Goal: Transaction & Acquisition: Purchase product/service

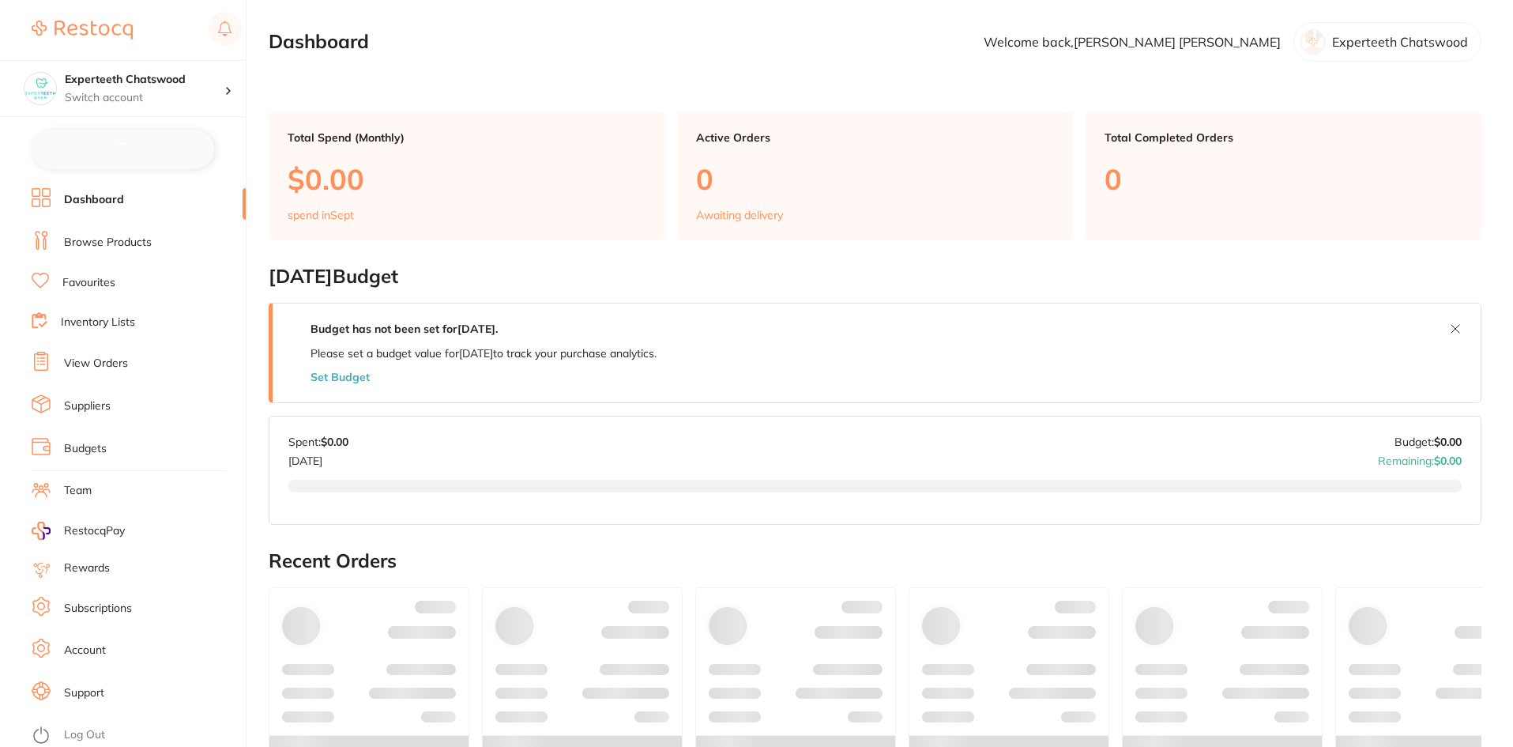
checkbox input "false"
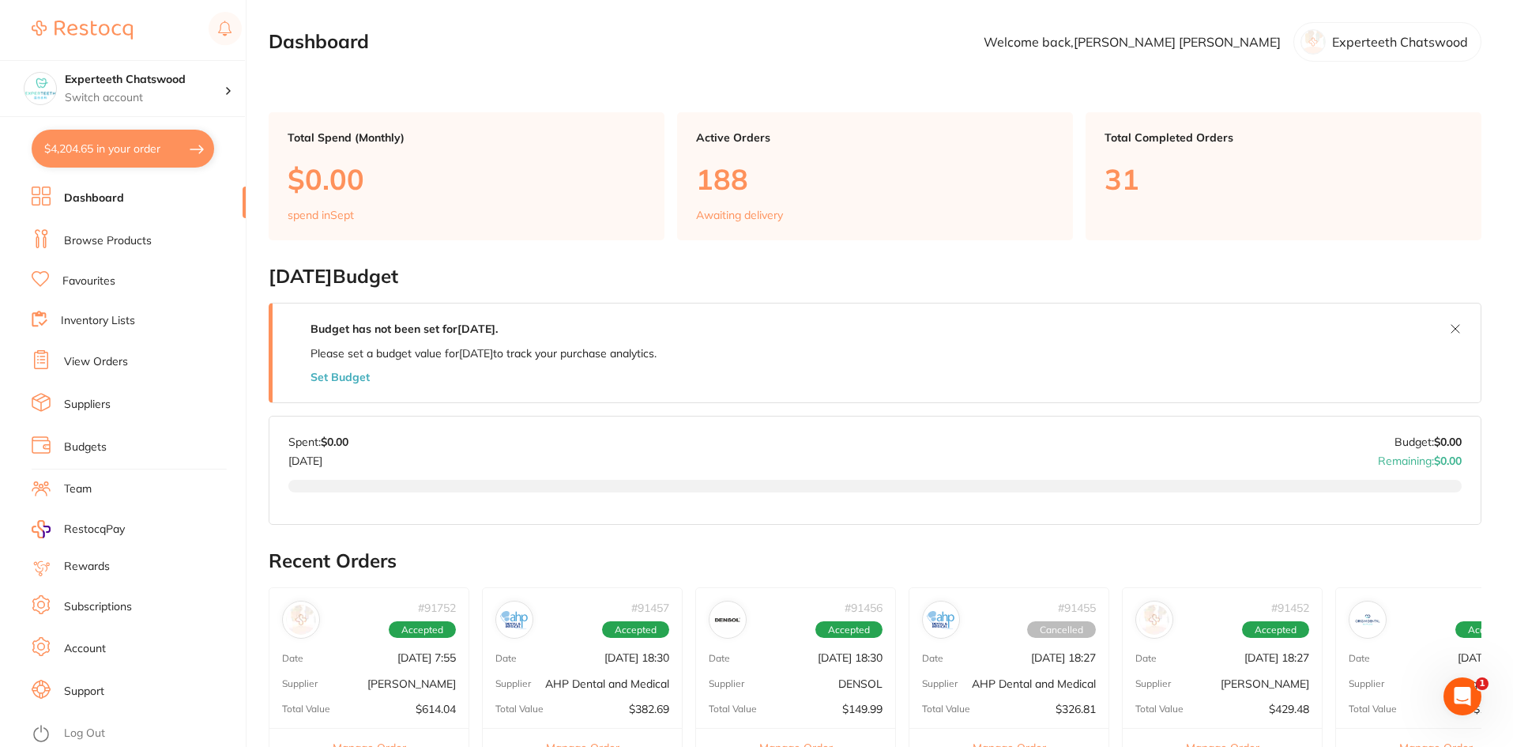
click at [115, 233] on link "Browse Products" at bounding box center [108, 241] width 88 height 16
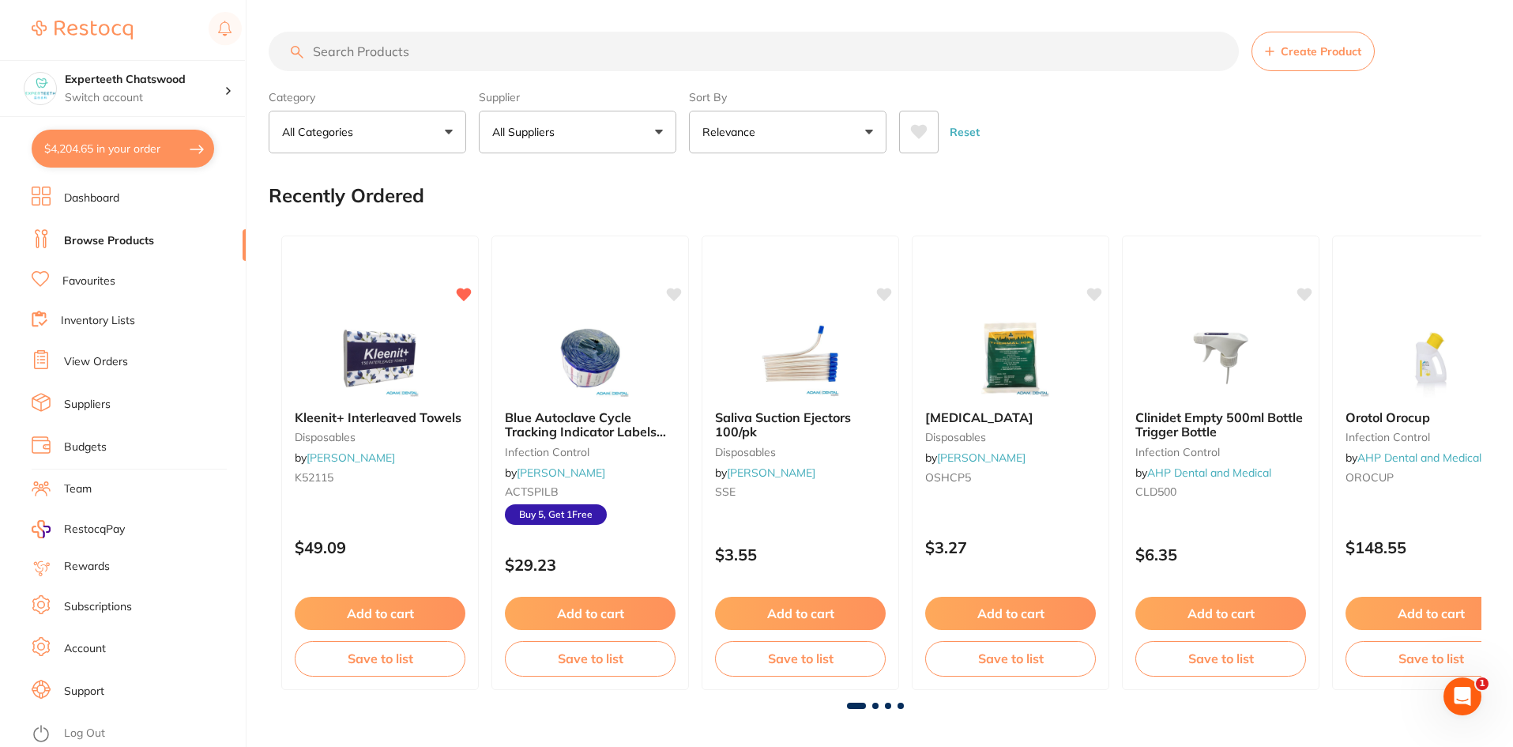
click at [400, 53] on input "search" at bounding box center [754, 51] width 970 height 39
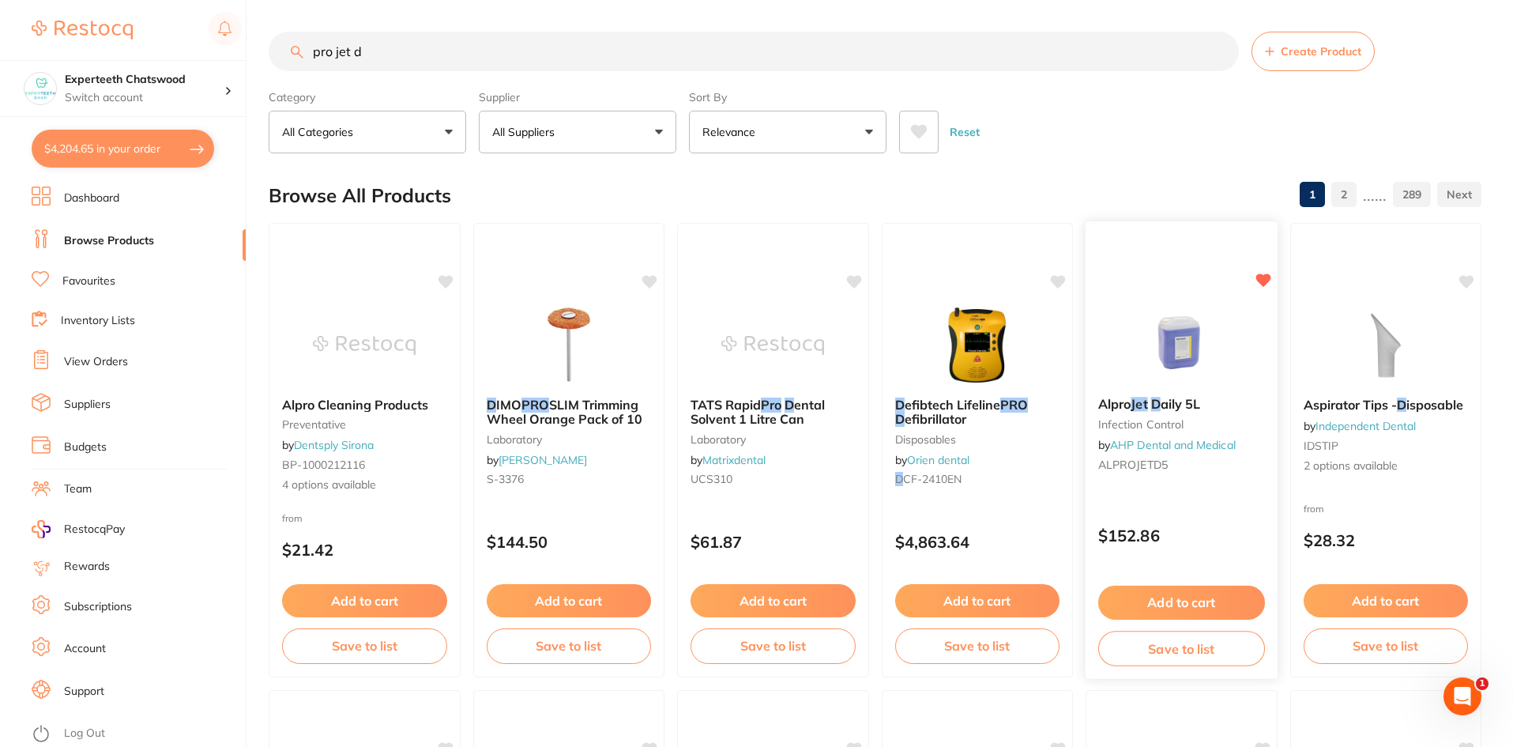
type input "pro jet d"
drag, startPoint x: 1095, startPoint y: 407, endPoint x: 1212, endPoint y: 406, distance: 116.9
click at [1212, 406] on div "Alpro Jet D aily 5L infection control by AHP Dental and Medical ALPROJETD5" at bounding box center [1181, 437] width 192 height 106
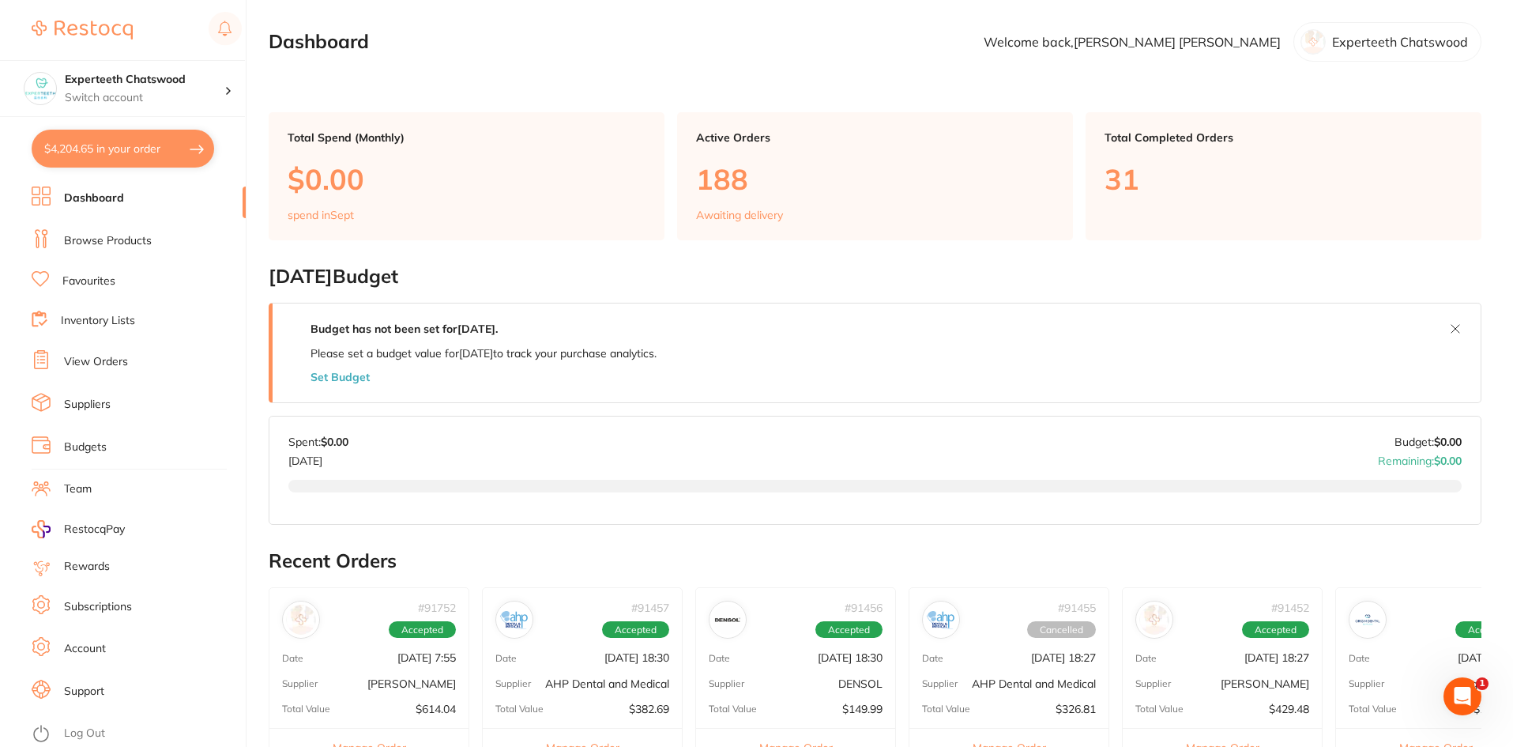
click at [113, 239] on link "Browse Products" at bounding box center [108, 241] width 88 height 16
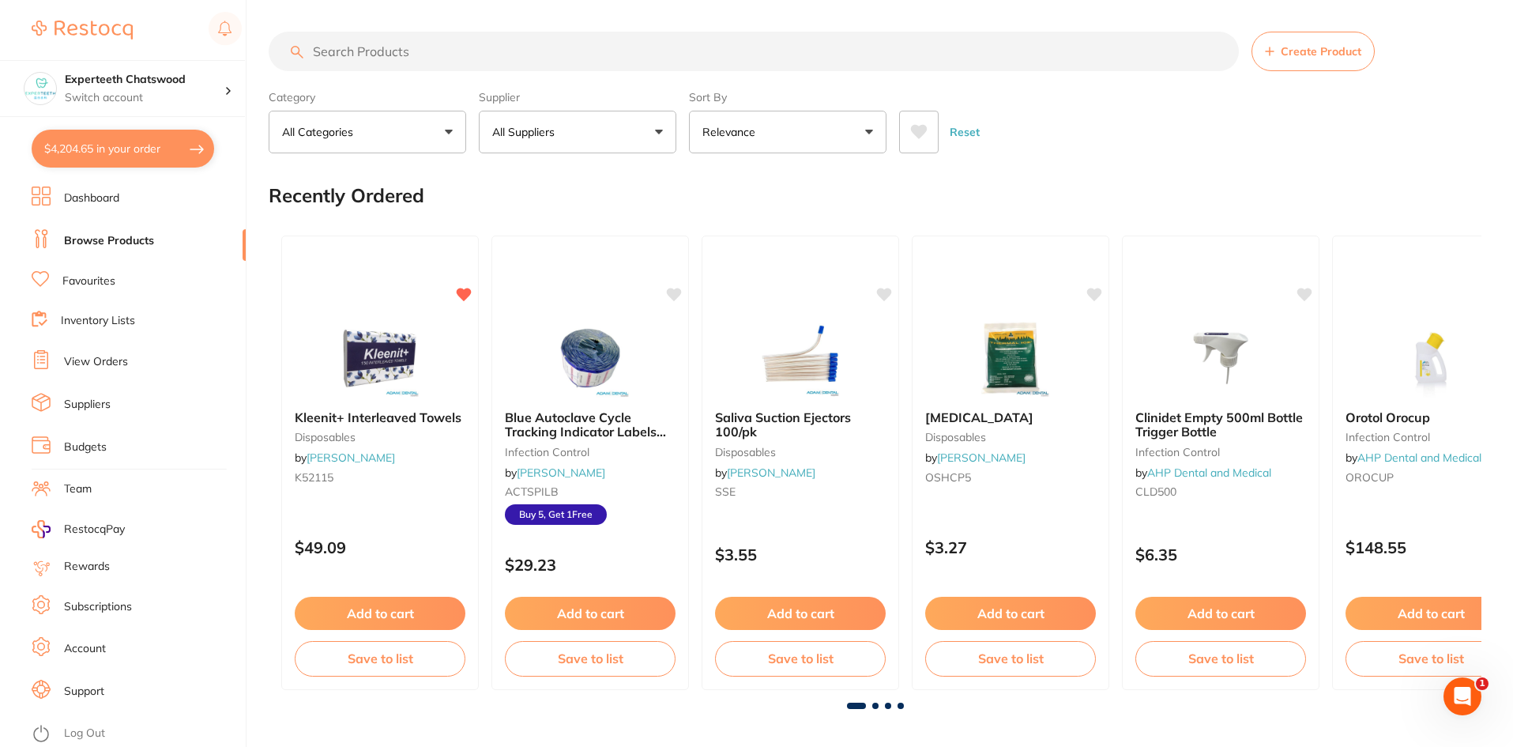
click at [413, 47] on input "search" at bounding box center [754, 51] width 970 height 39
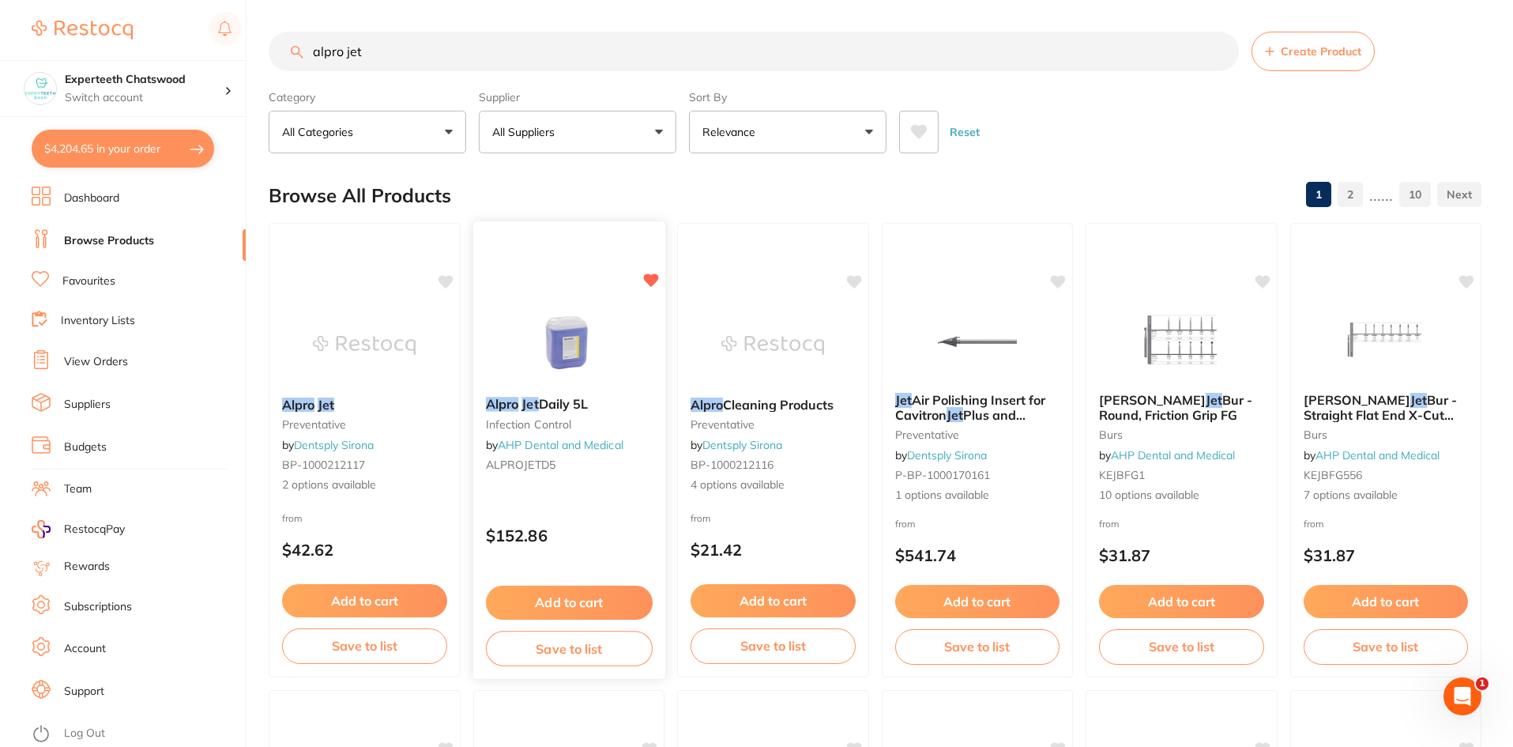
drag, startPoint x: 594, startPoint y: 405, endPoint x: 488, endPoint y: 402, distance: 105.9
click at [488, 402] on b "Alpro Jet Daily 5L" at bounding box center [568, 404] width 167 height 15
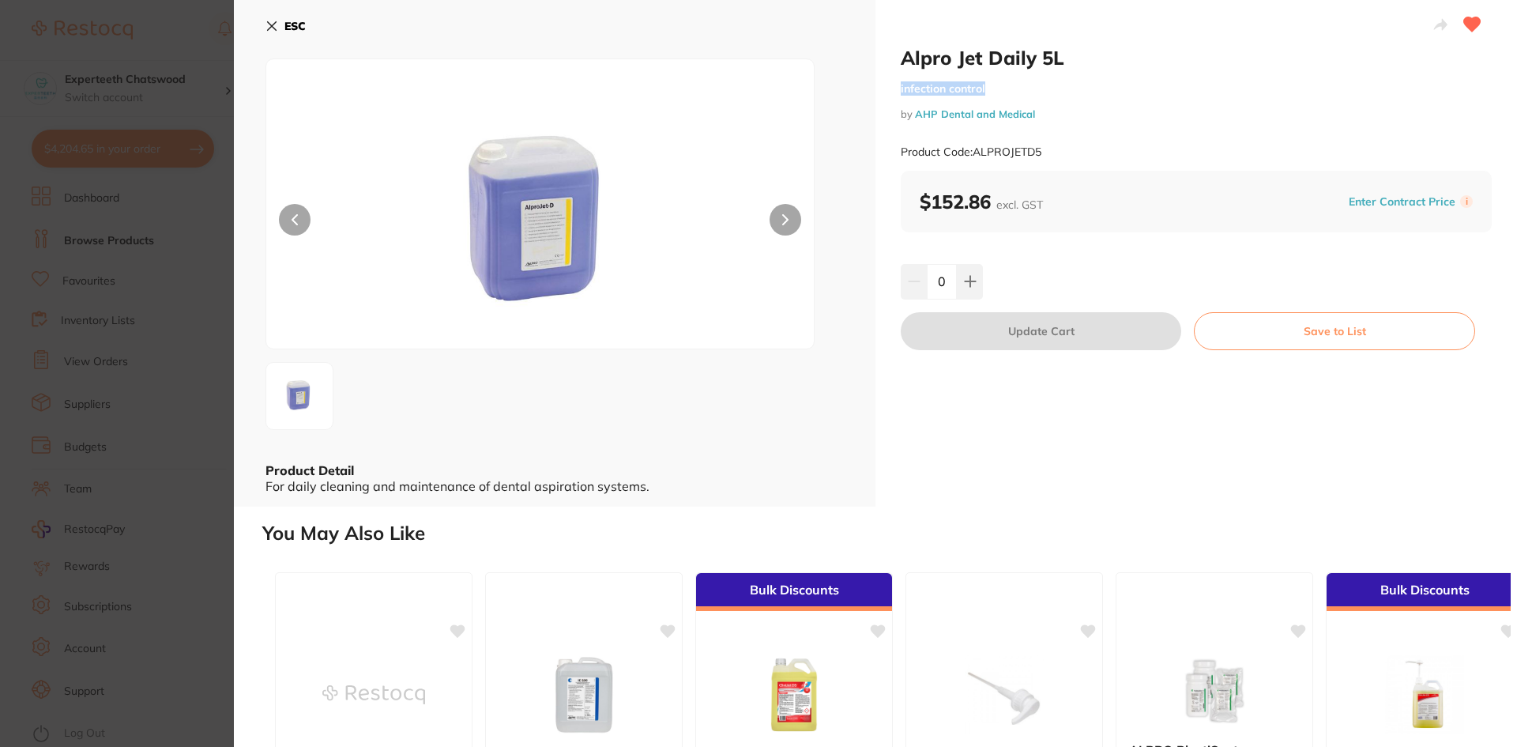
drag, startPoint x: 490, startPoint y: 400, endPoint x: 885, endPoint y: 70, distance: 514.8
click at [885, 70] on div "Alpro Jet Daily 5L infection control by AHP Dental and Medical Product Code: AL…" at bounding box center [1195, 253] width 641 height 506
drag, startPoint x: 1055, startPoint y: 44, endPoint x: 954, endPoint y: 61, distance: 103.2
click at [954, 61] on div "Alpro Jet Daily 5L infection control by AHP Dental and Medical Product Code: AL…" at bounding box center [1195, 253] width 641 height 506
click at [1078, 64] on h2 "Alpro Jet Daily 5L" at bounding box center [1196, 58] width 591 height 24
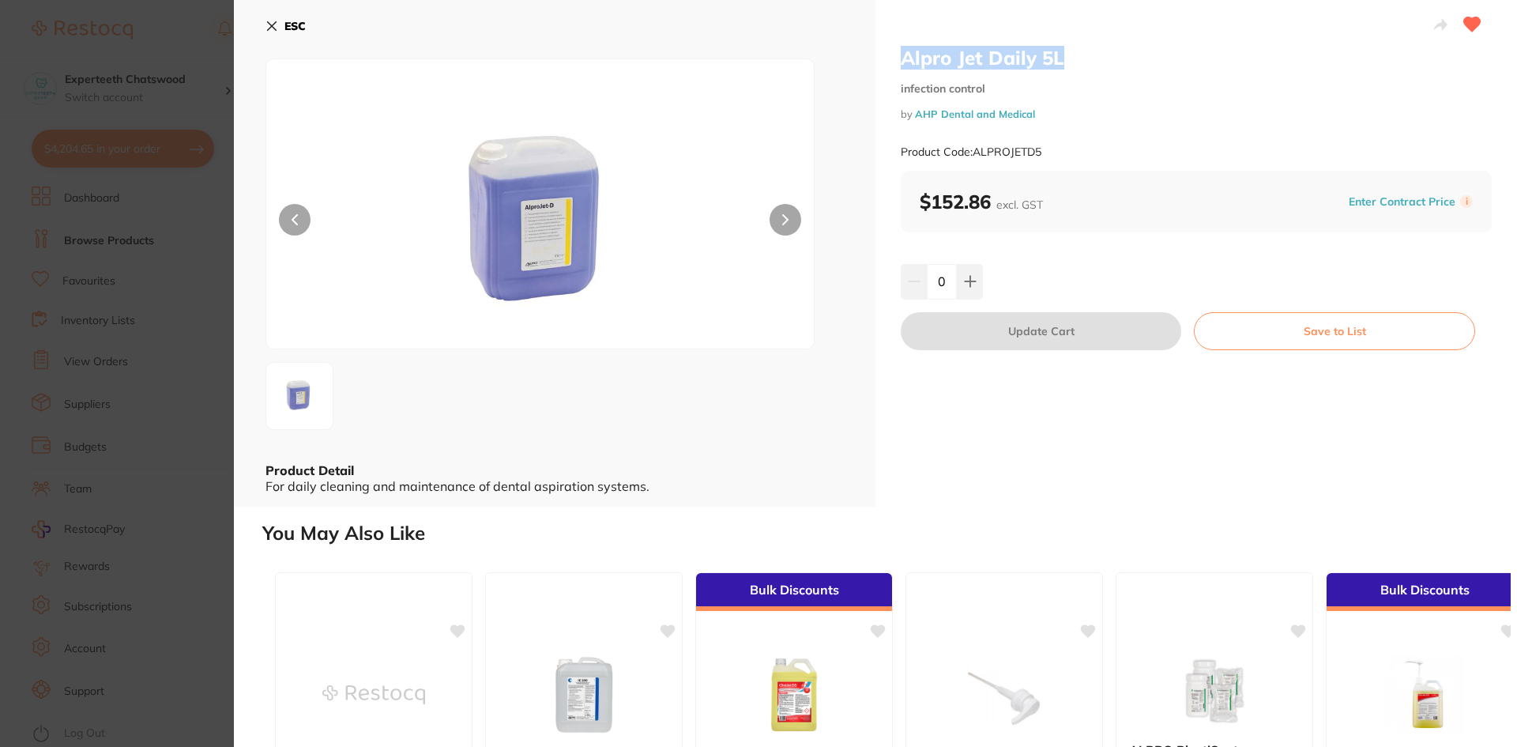
drag, startPoint x: 1057, startPoint y: 59, endPoint x: 904, endPoint y: 58, distance: 153.3
click at [904, 58] on h2 "Alpro Jet Daily 5L" at bounding box center [1196, 58] width 591 height 24
copy h2 "Alpro Jet Daily 5L"
click at [288, 10] on div "ESC Product Detail For daily cleaning and maintenance of dental aspiration syst…" at bounding box center [554, 253] width 641 height 506
click at [288, 22] on b "ESC" at bounding box center [294, 26] width 21 height 14
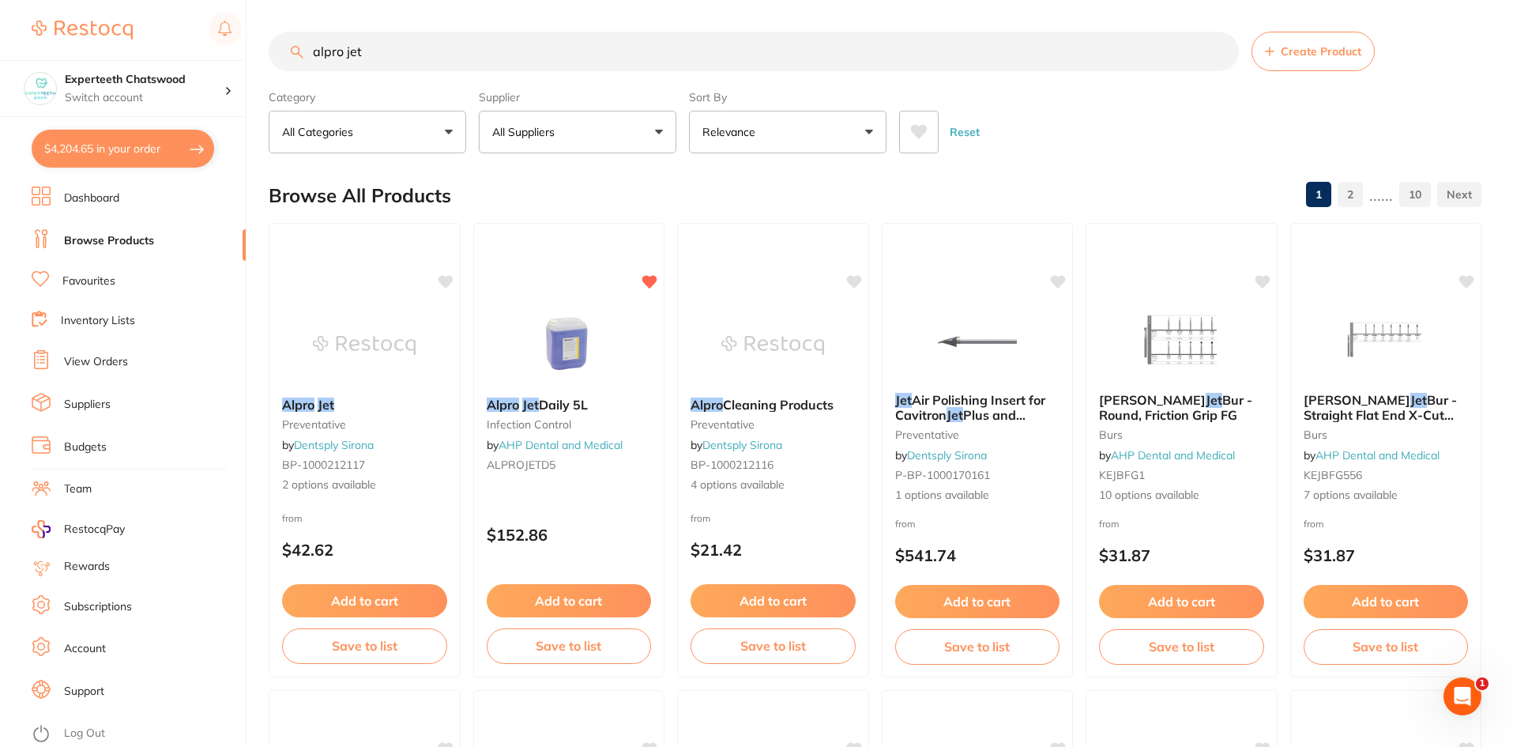
drag, startPoint x: 387, startPoint y: 55, endPoint x: 9, endPoint y: 52, distance: 377.6
click at [28, 52] on div "$4,204.65 Experteeth Chatswood Switch account Experteeth Chatswood $4,204.65 in…" at bounding box center [756, 373] width 1513 height 747
paste input "Alpro Jet Daily 5L"
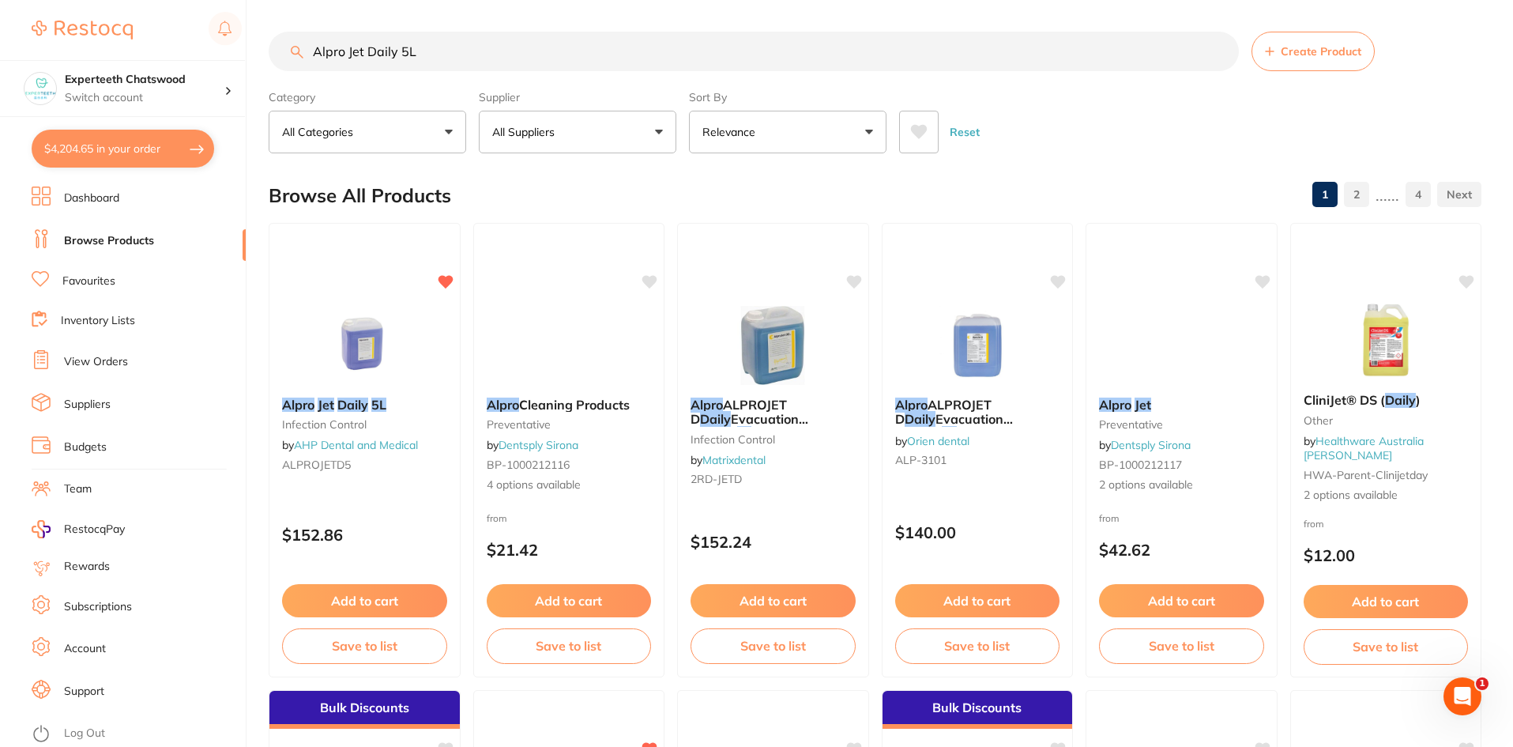
type input "Alpro Jet Daily 5L"
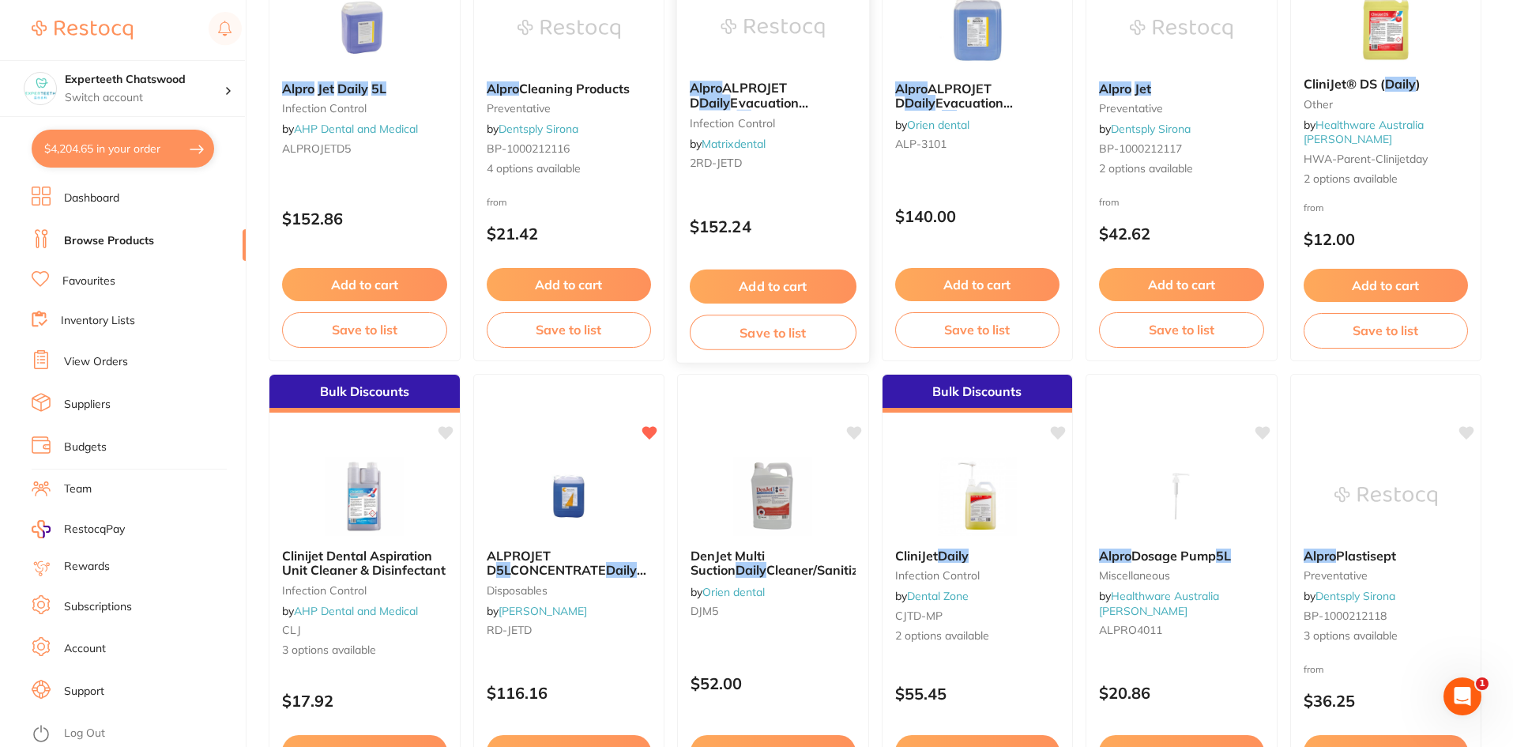
scroll to position [395, 0]
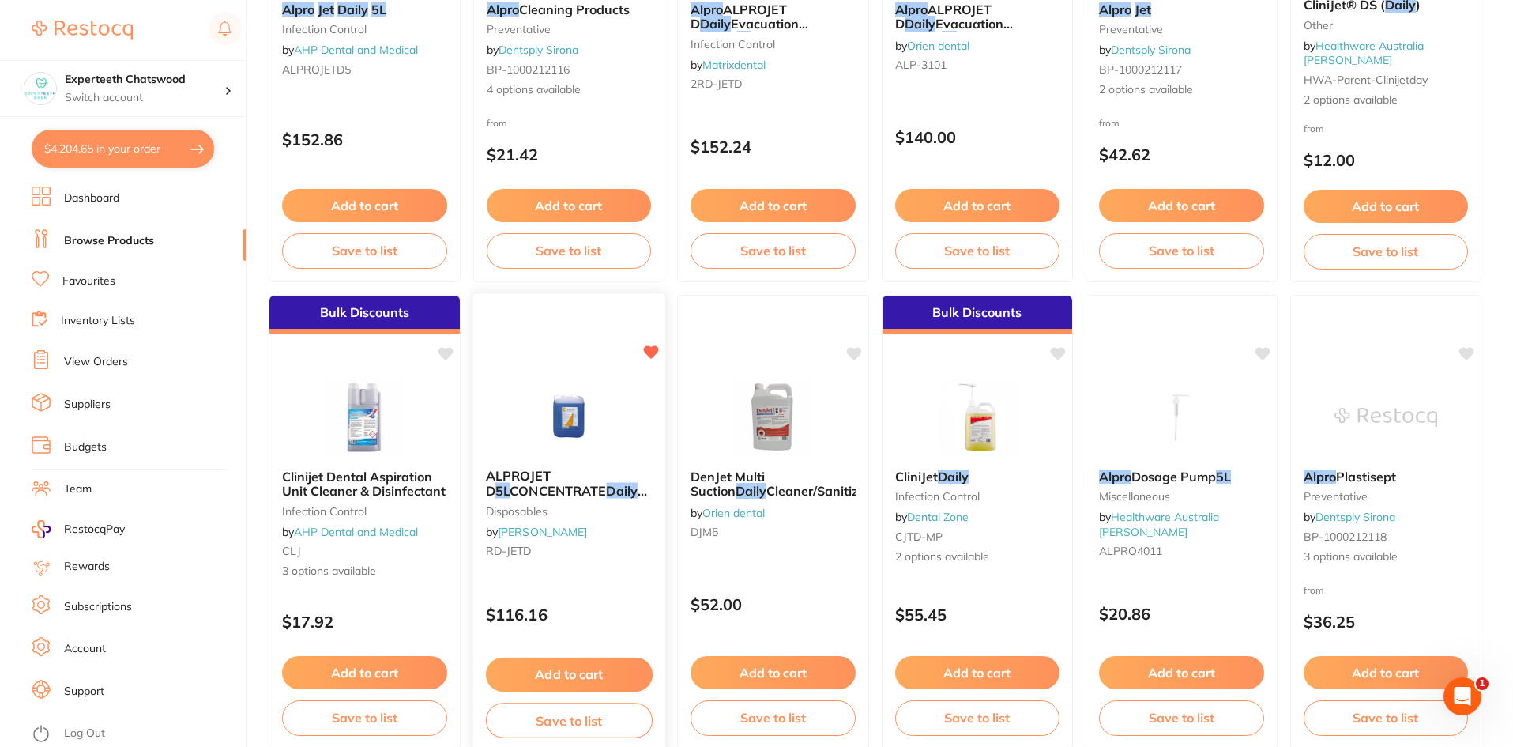
click at [594, 671] on button "Add to cart" at bounding box center [568, 674] width 167 height 34
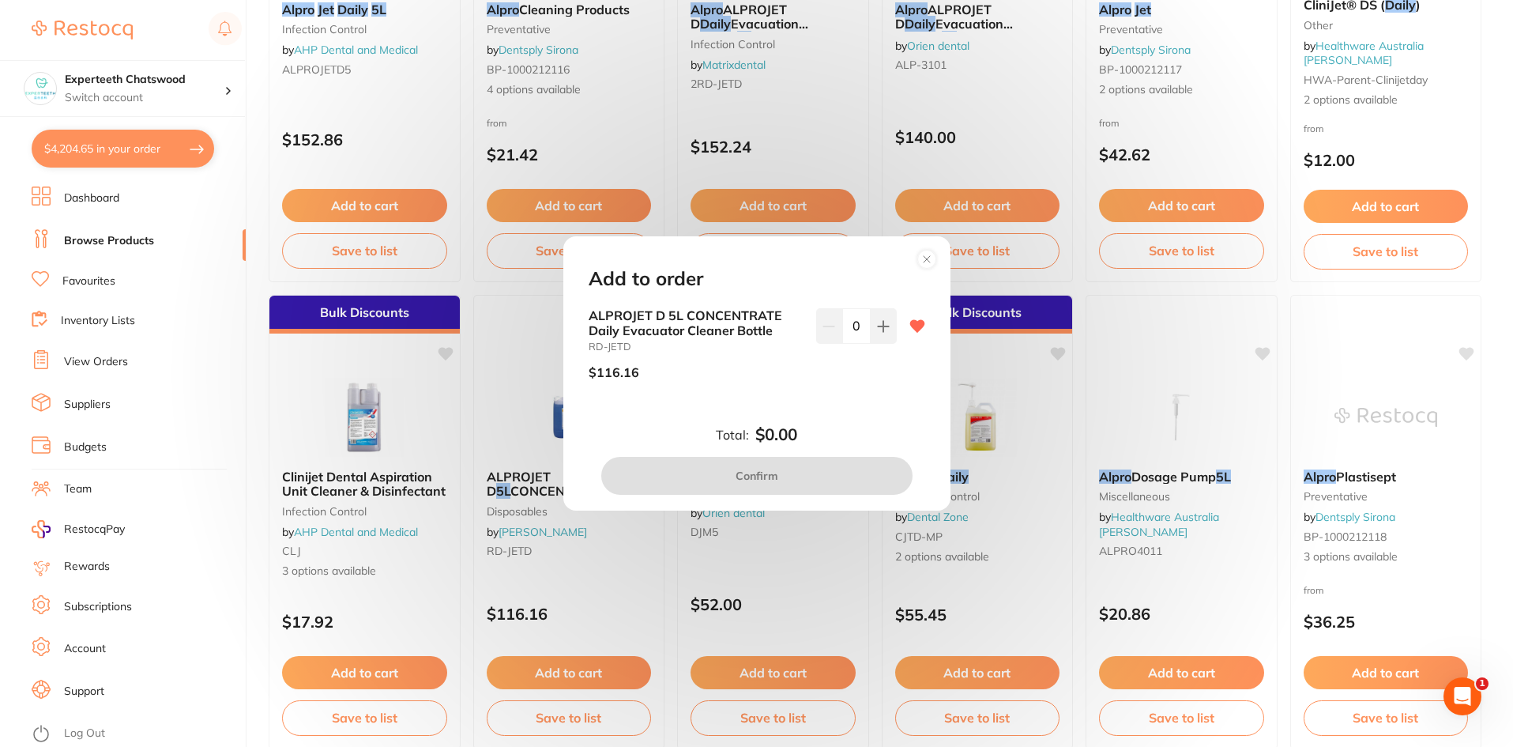
scroll to position [0, 0]
click at [871, 329] on button at bounding box center [884, 325] width 26 height 35
type input "1"
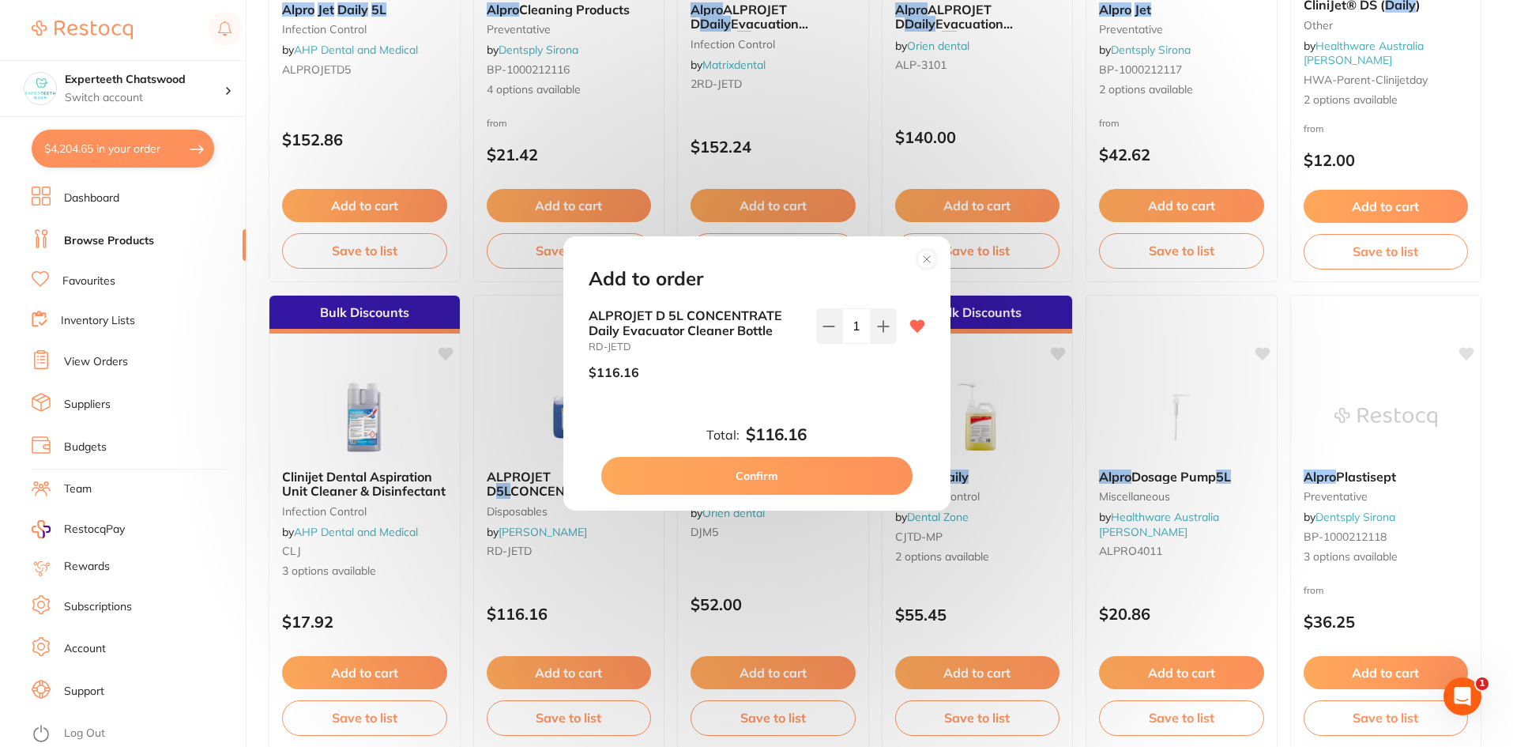
click at [757, 472] on button "Confirm" at bounding box center [756, 476] width 311 height 38
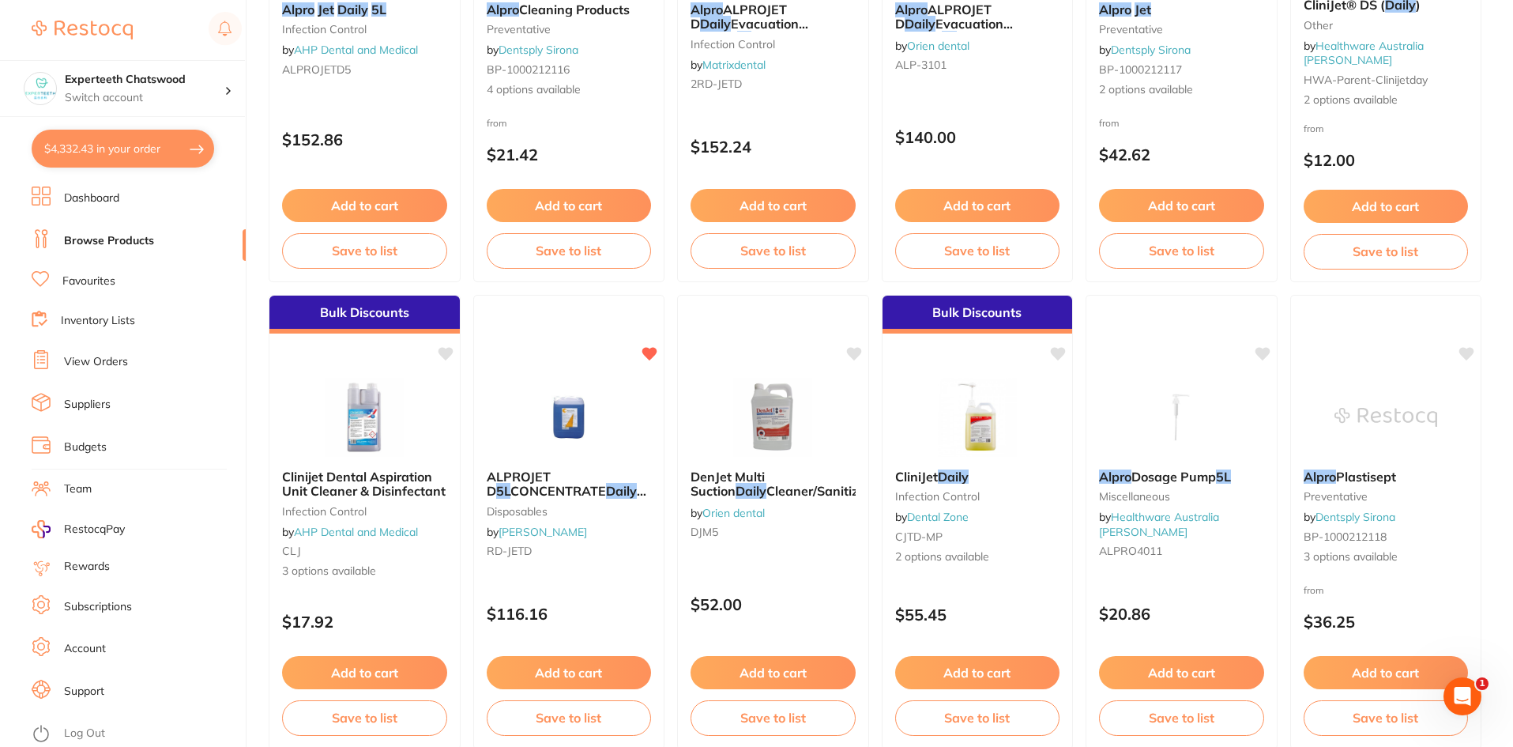
click at [93, 137] on button "$4,332.43 in your order" at bounding box center [123, 149] width 182 height 38
checkbox input "true"
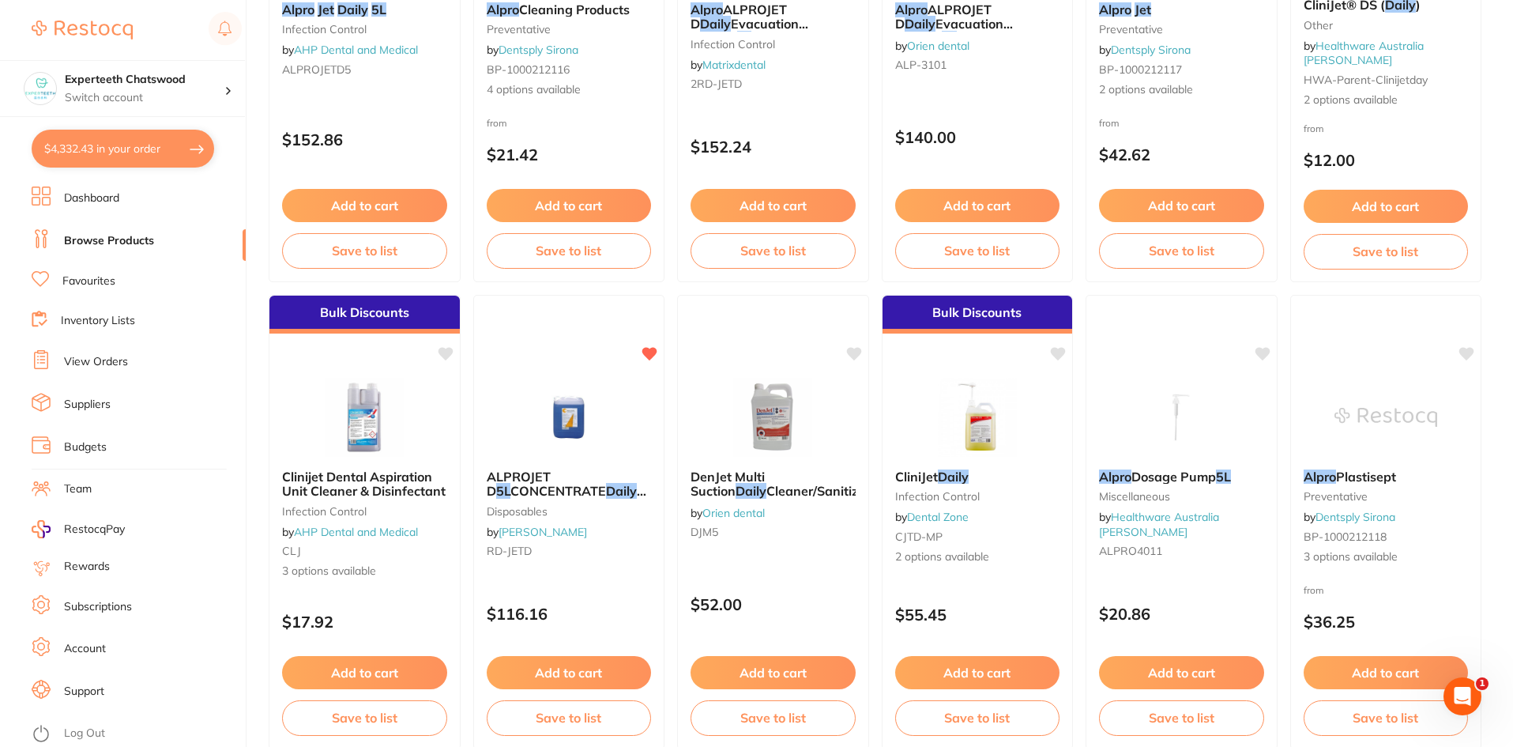
checkbox input "true"
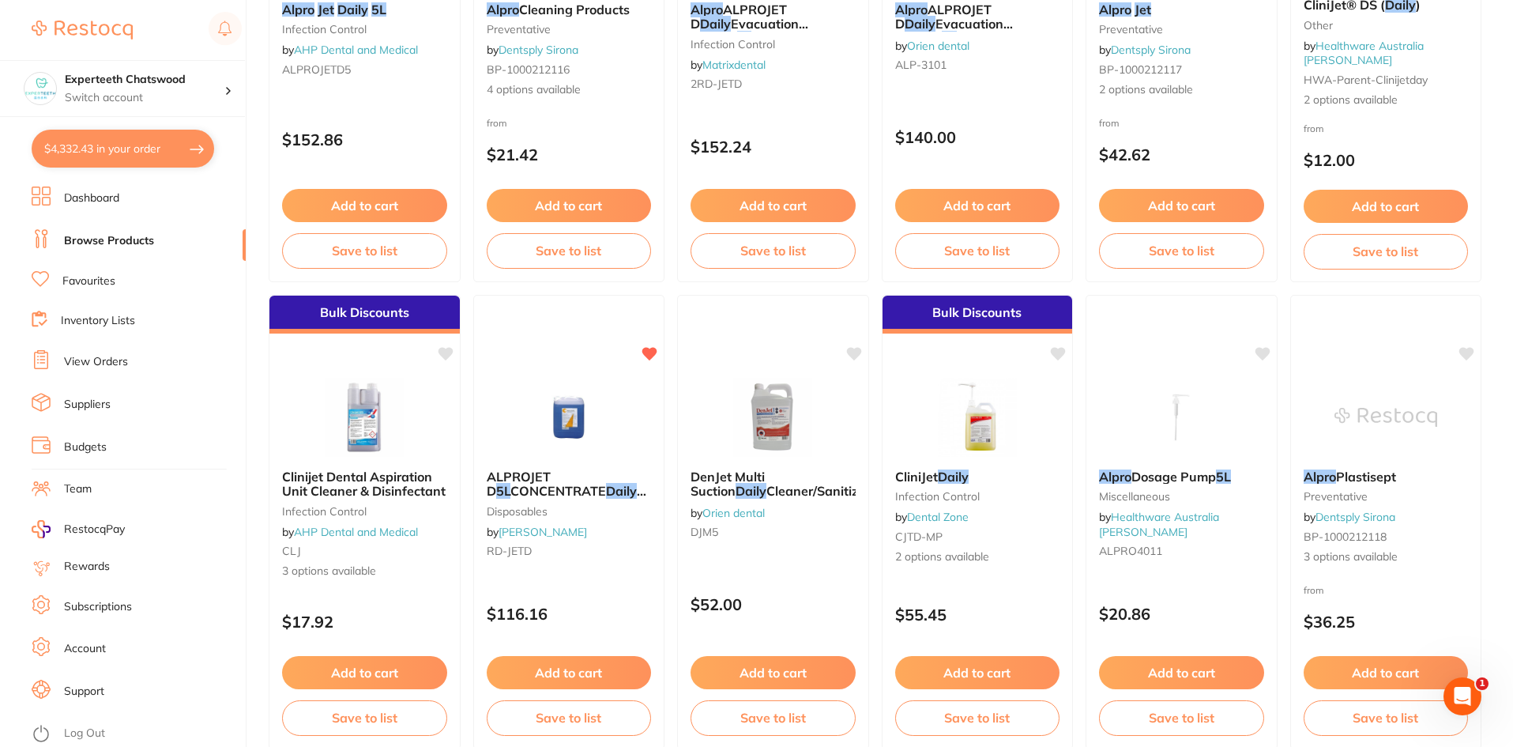
checkbox input "true"
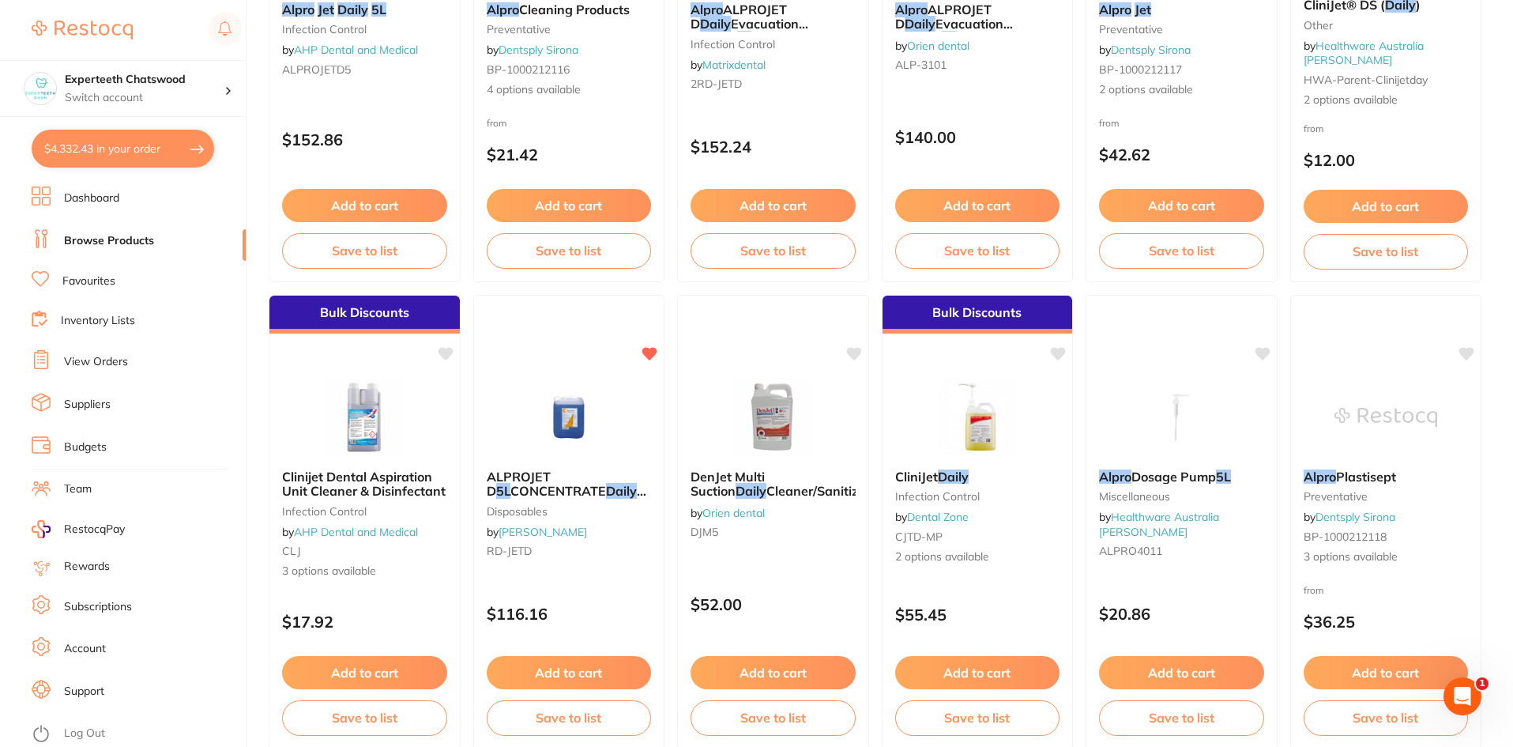
checkbox input "true"
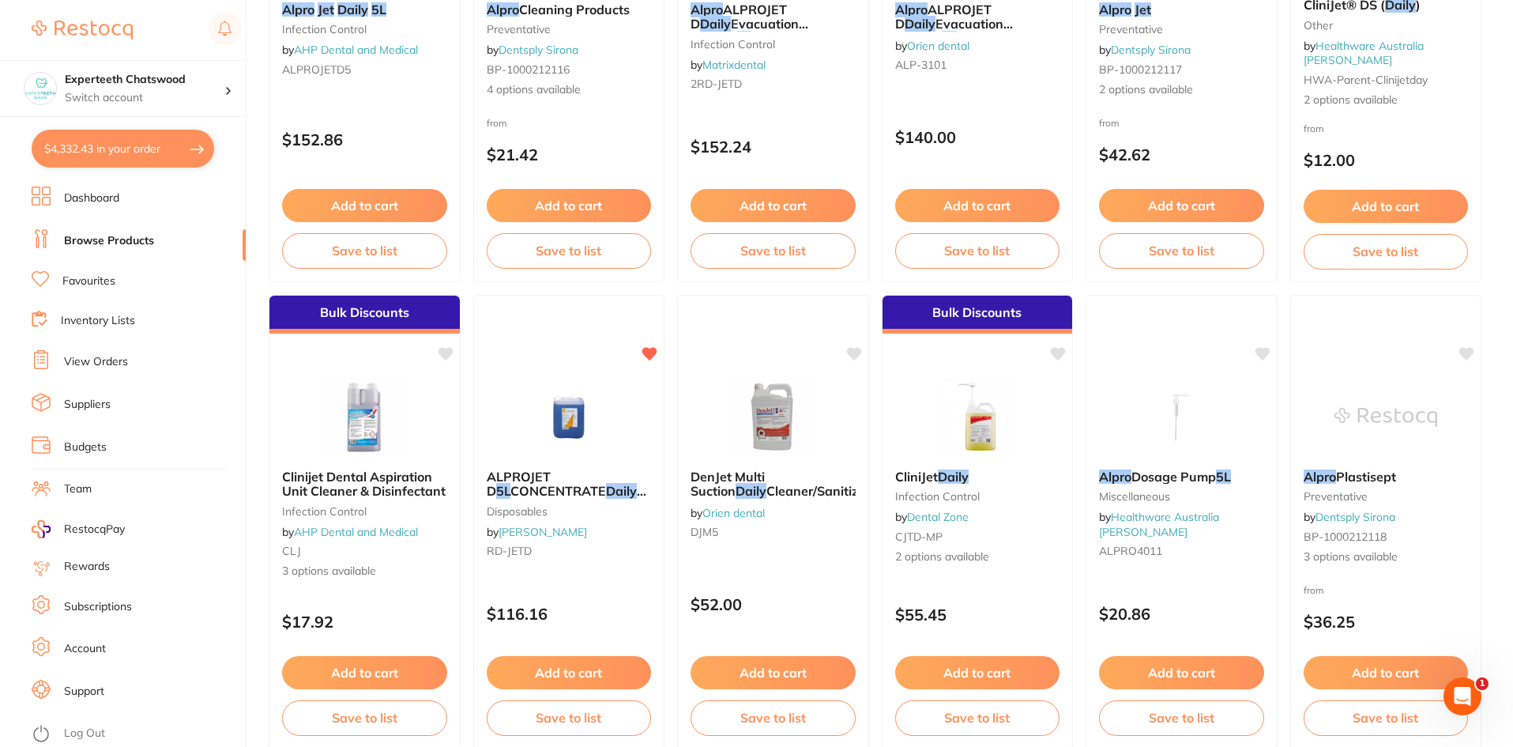
checkbox input "true"
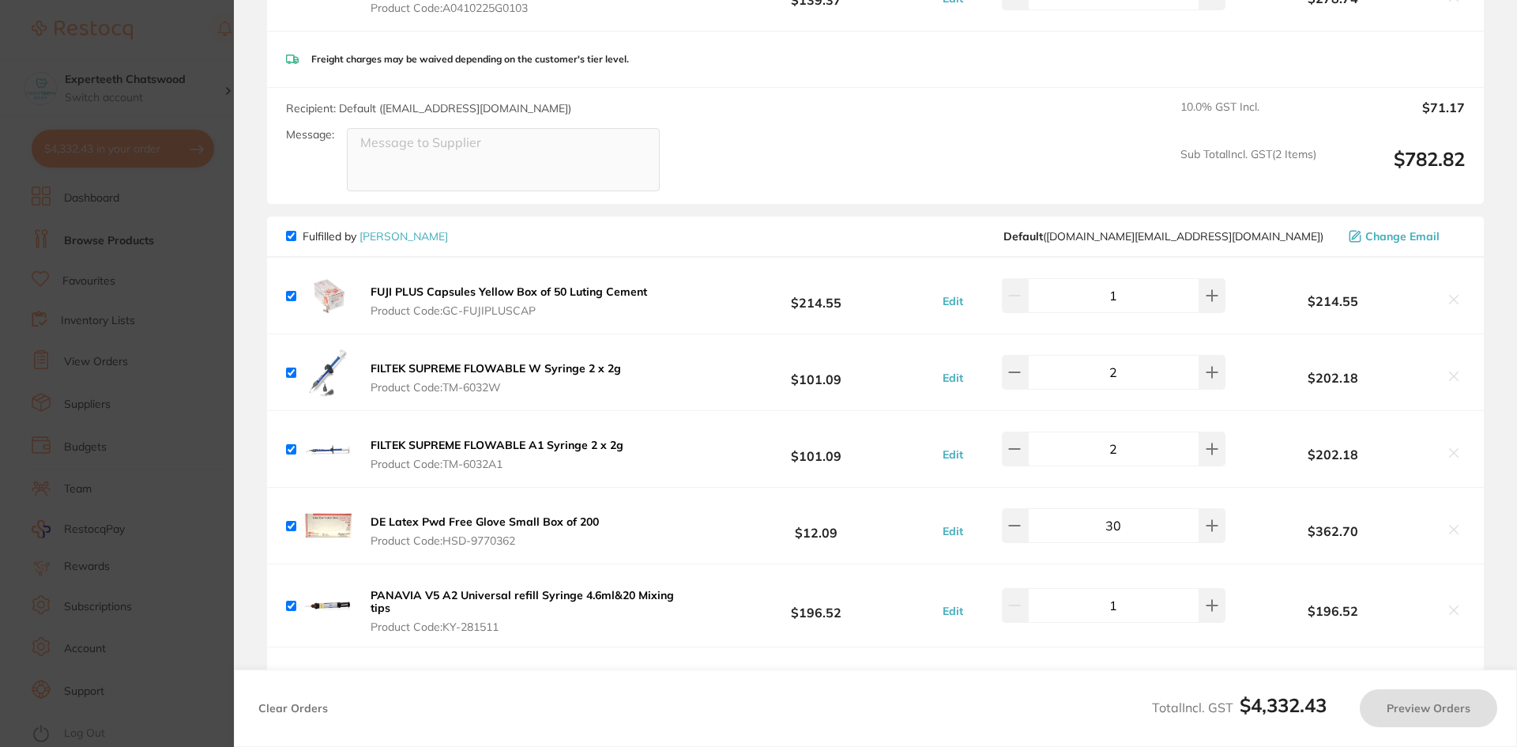
checkbox input "true"
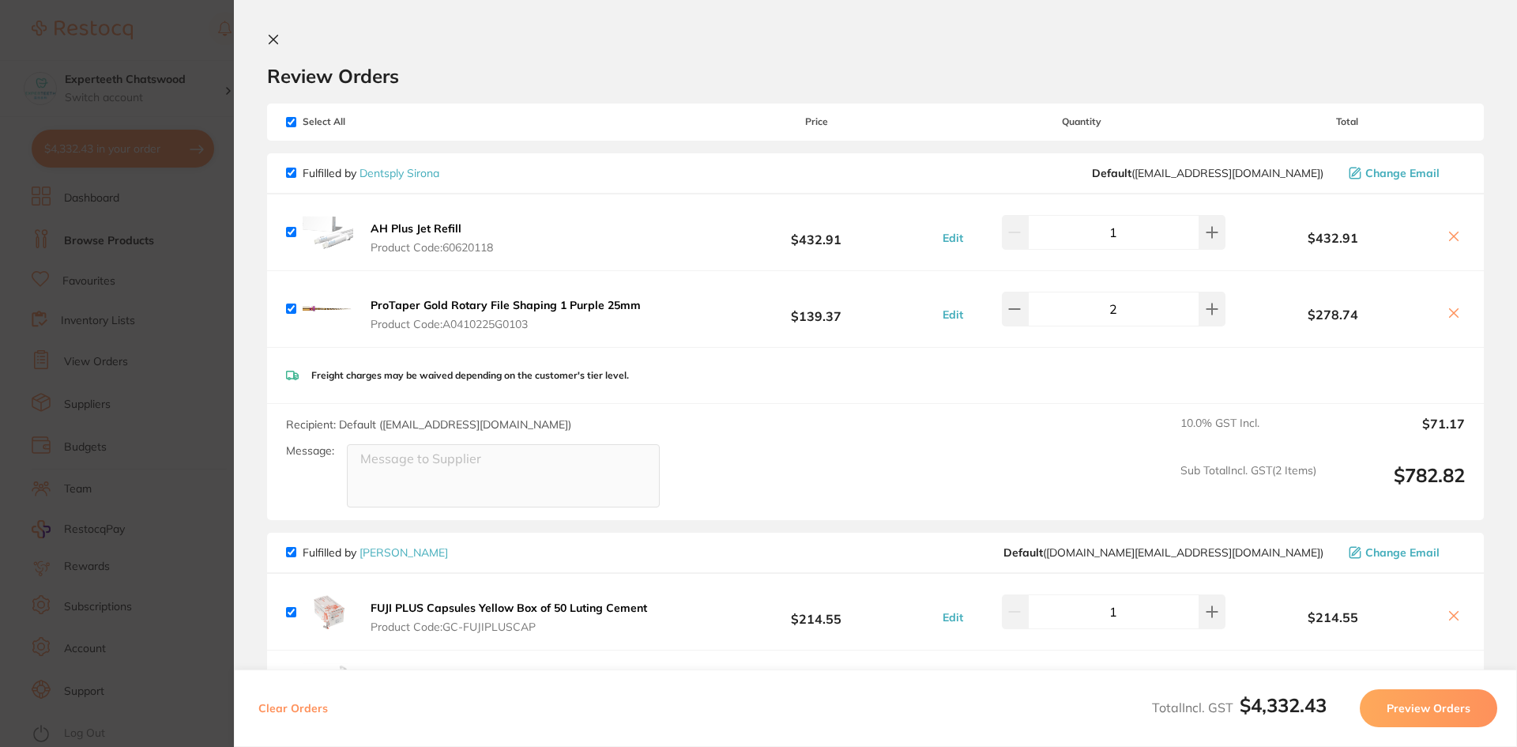
click at [276, 36] on icon at bounding box center [273, 40] width 9 height 9
